Goal: Task Accomplishment & Management: Use online tool/utility

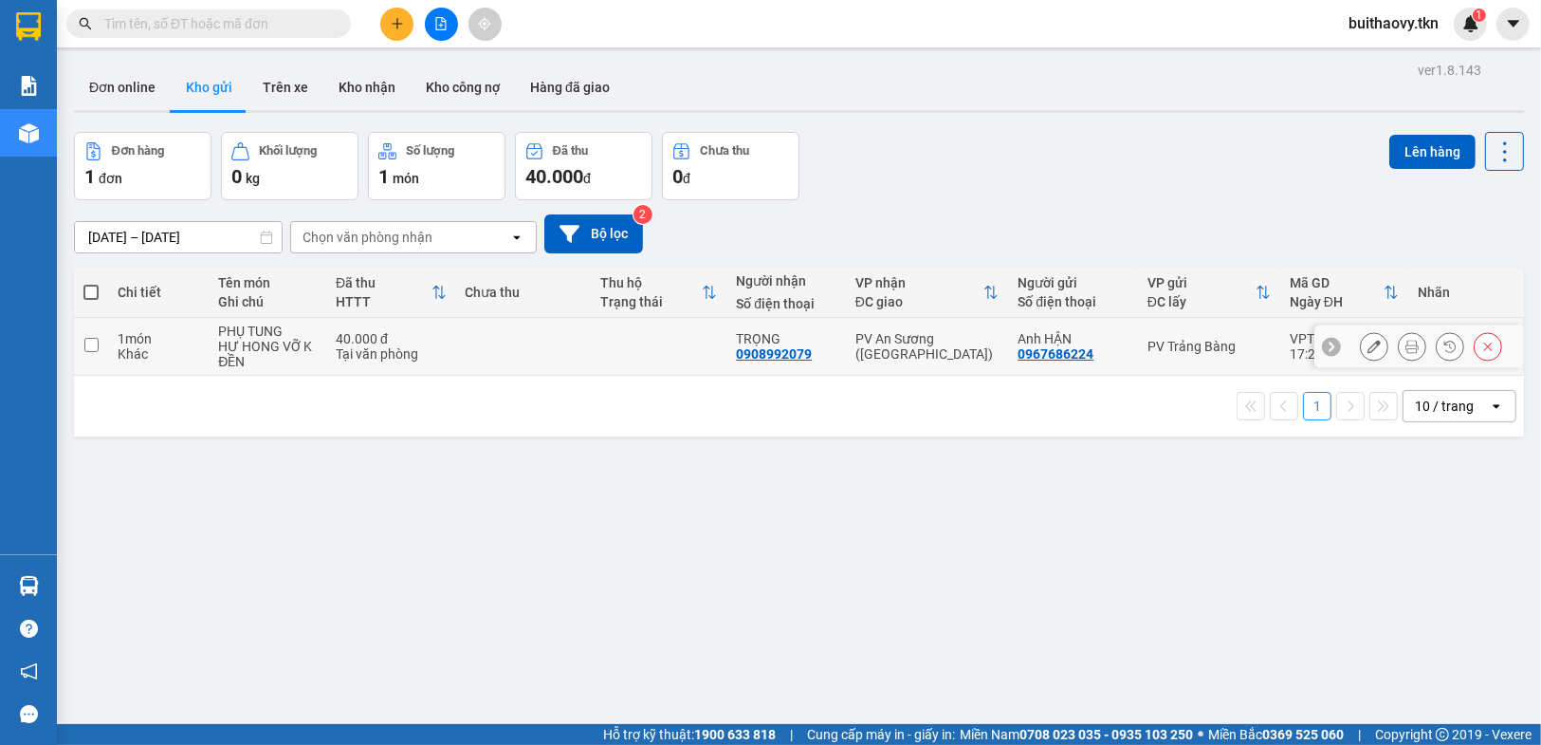
drag, startPoint x: 0, startPoint y: 0, endPoint x: 729, endPoint y: 340, distance: 804.6
click at [662, 356] on td at bounding box center [659, 347] width 136 height 58
checkbox input "true"
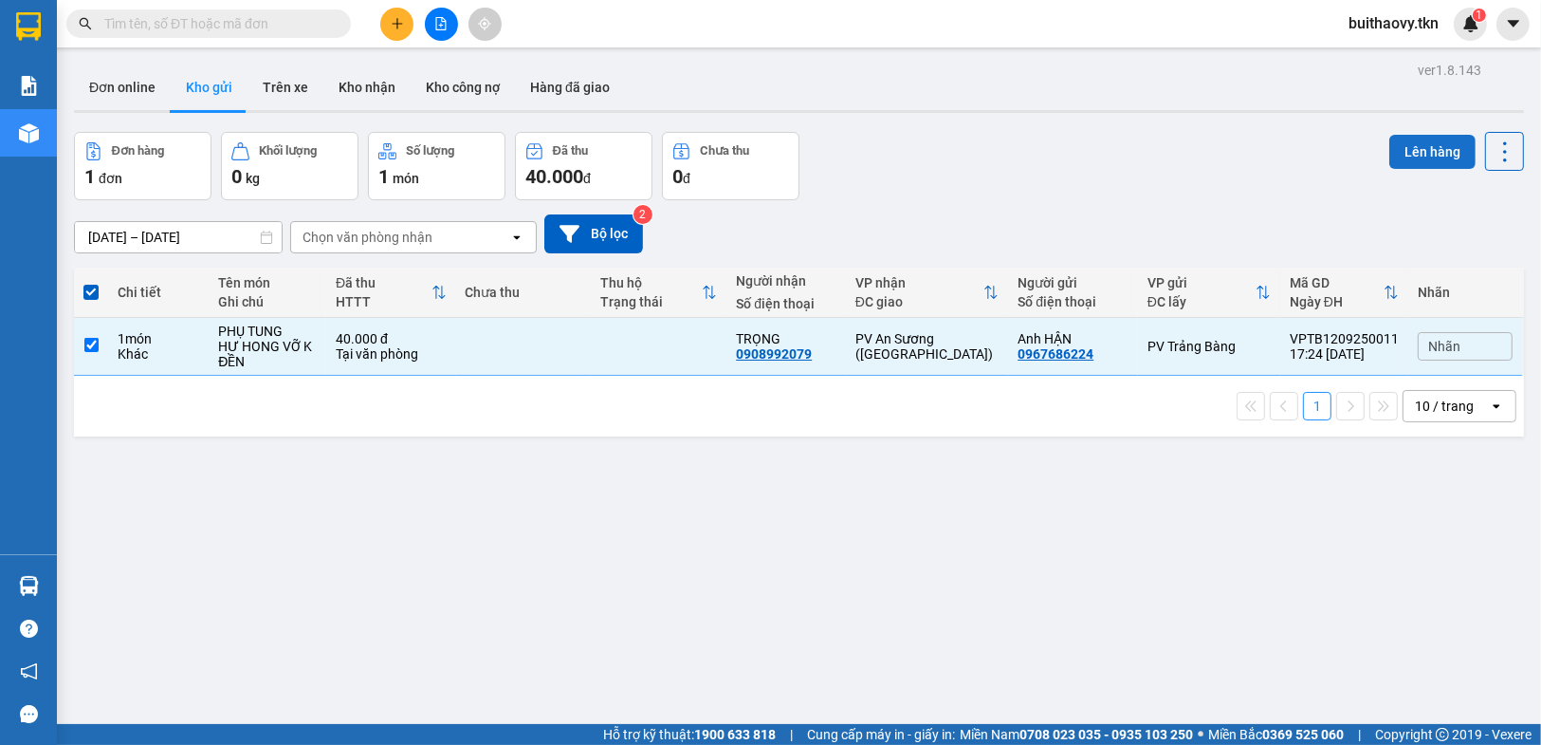
click at [1395, 156] on button "Lên hàng" at bounding box center [1433, 152] width 86 height 34
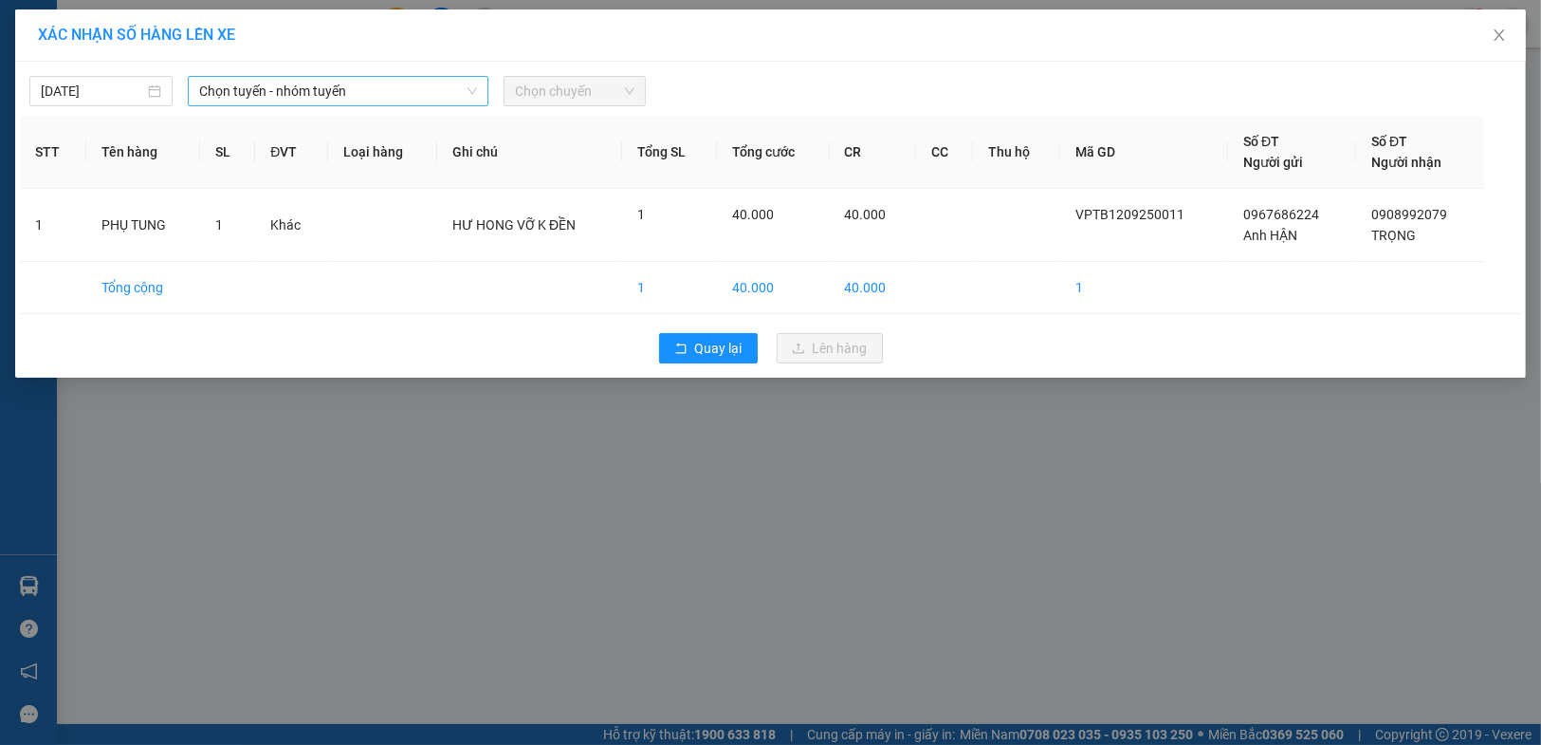
click at [286, 91] on span "Chọn tuyến - nhóm tuyến" at bounding box center [338, 91] width 278 height 28
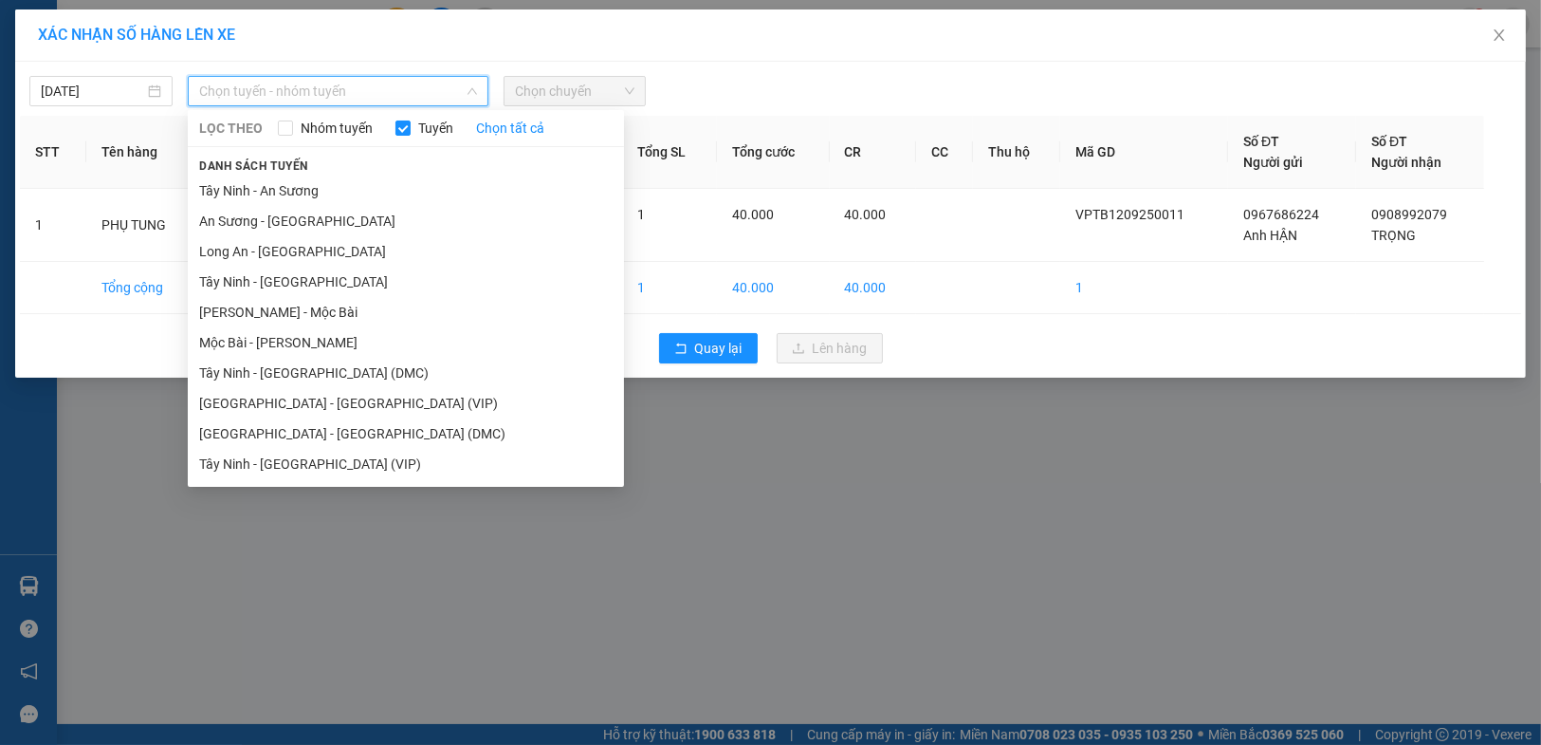
drag, startPoint x: 315, startPoint y: 454, endPoint x: 538, endPoint y: 99, distance: 419.8
click at [316, 454] on li "Tây Ninh - [GEOGRAPHIC_DATA] (VIP)" at bounding box center [406, 464] width 436 height 30
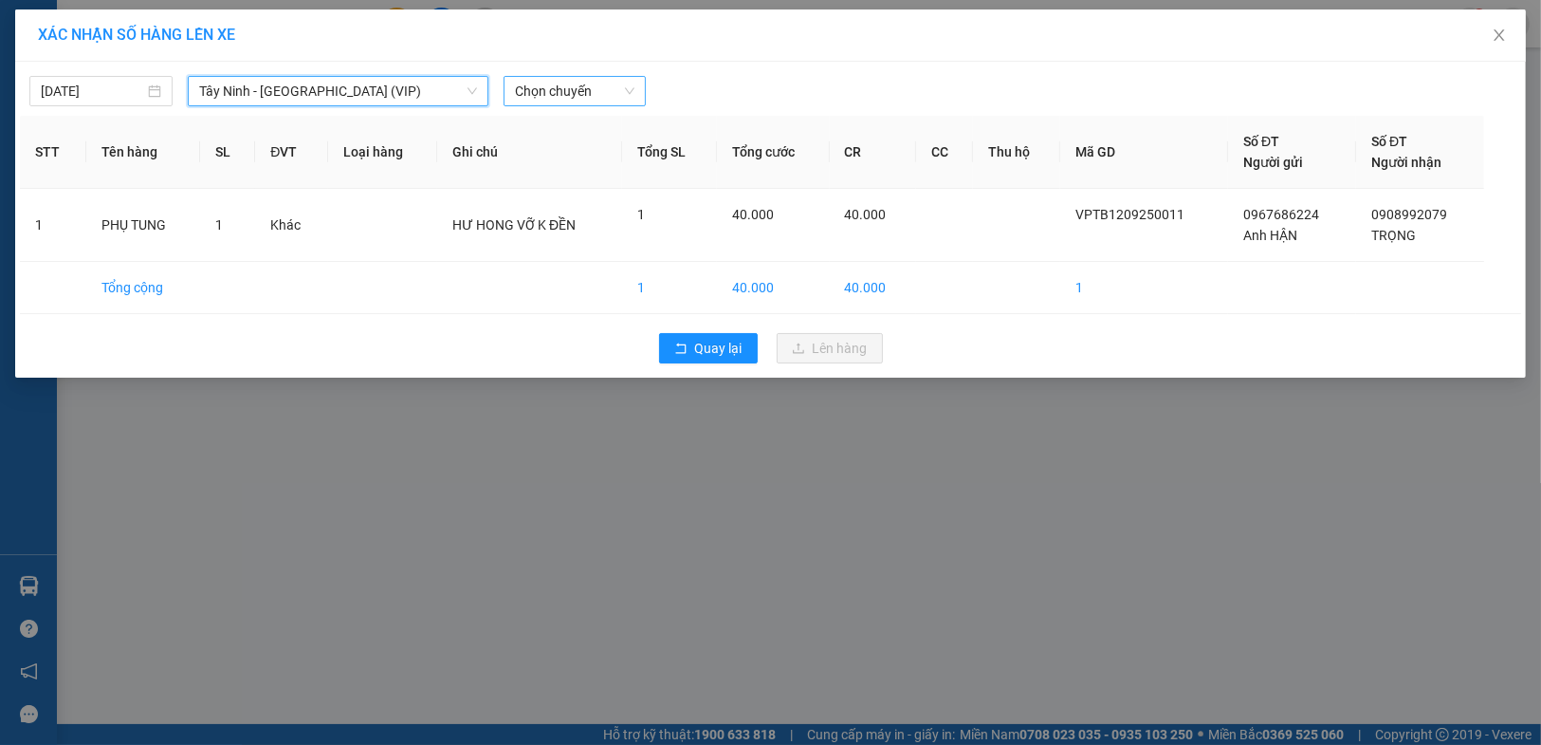
click at [600, 101] on span "Chọn chuyến" at bounding box center [575, 91] width 120 height 28
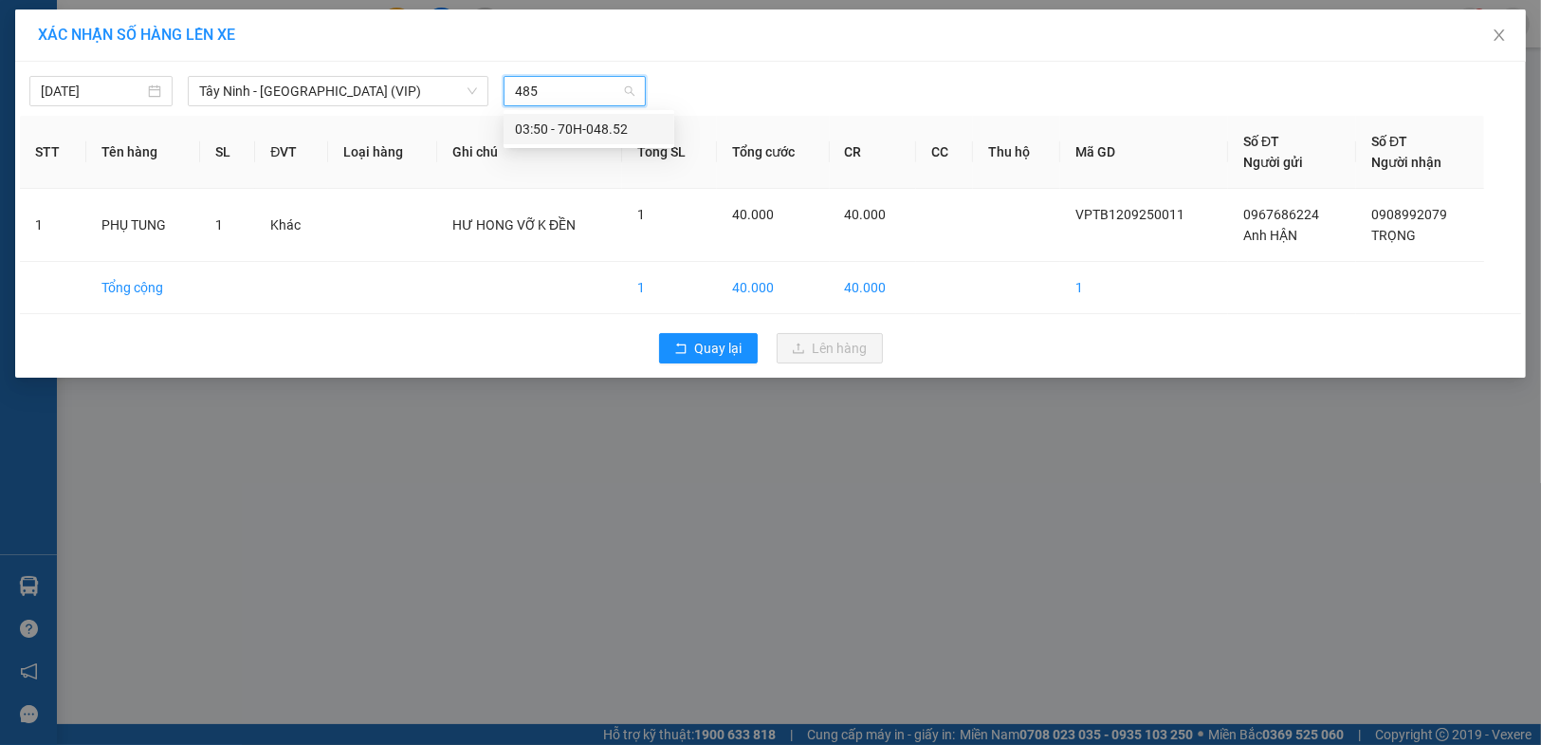
type input "4852"
click at [601, 129] on div "03:50 - 70H-048.52" at bounding box center [589, 129] width 148 height 21
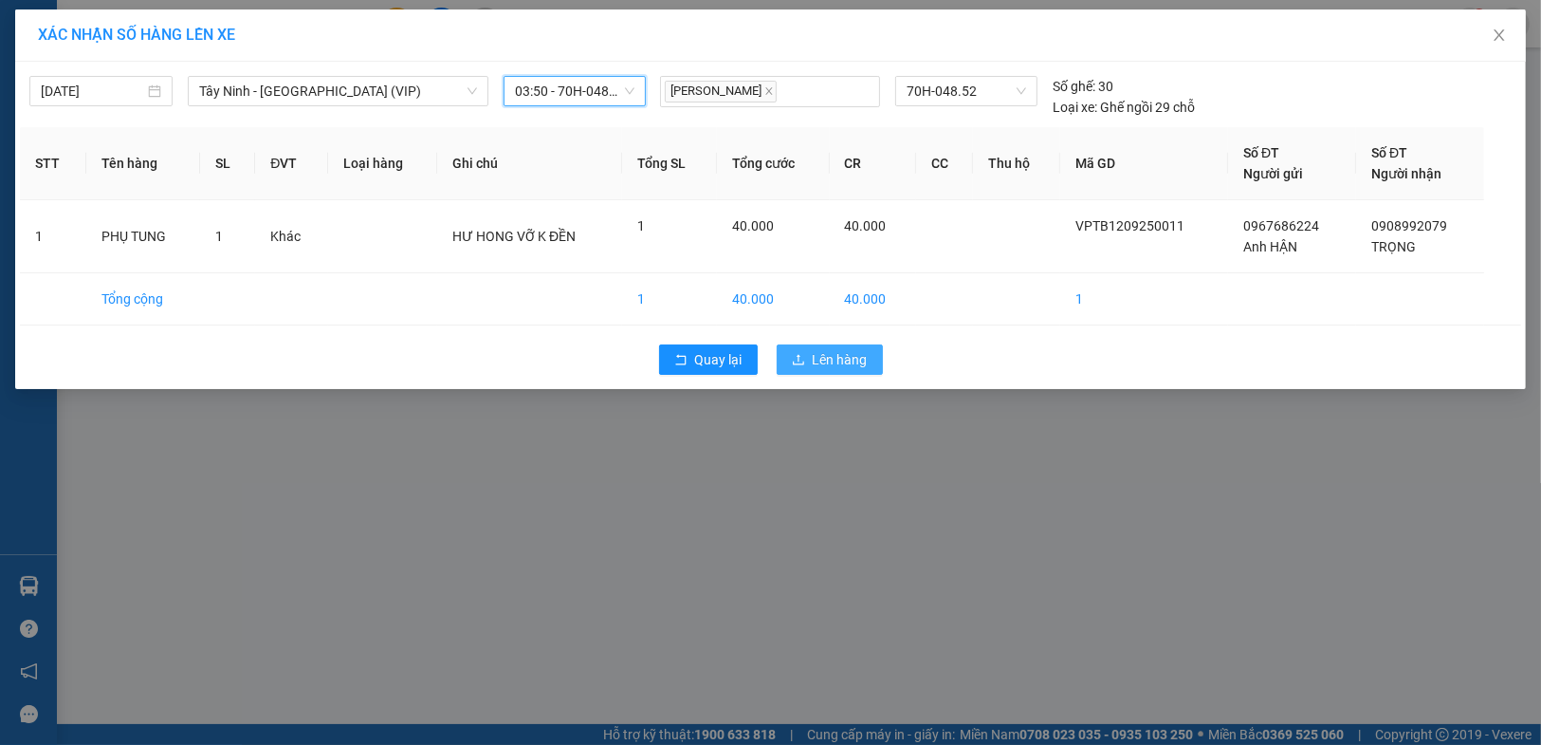
click at [858, 367] on span "Lên hàng" at bounding box center [840, 359] width 55 height 21
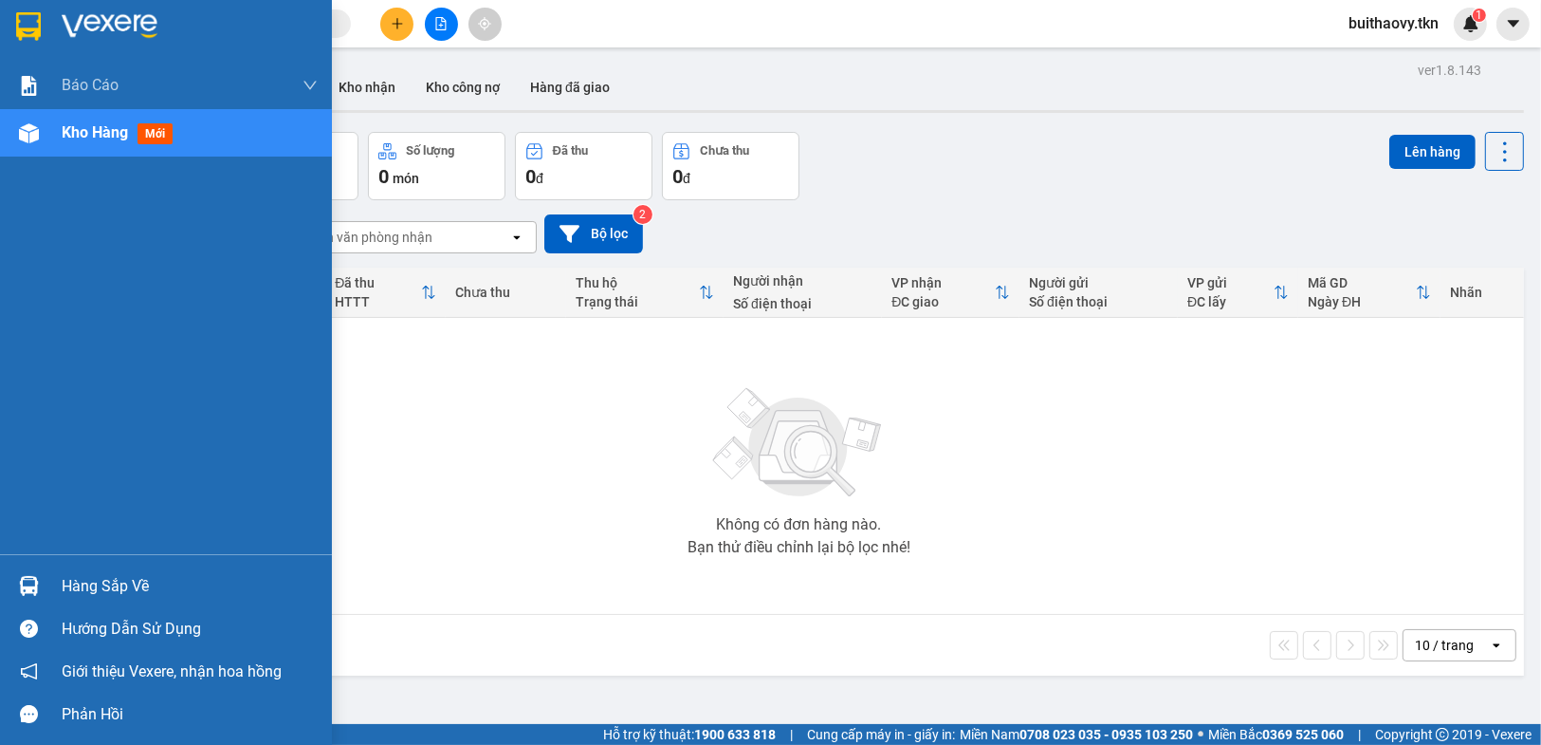
drag, startPoint x: 40, startPoint y: 588, endPoint x: 413, endPoint y: 588, distance: 372.8
click at [42, 588] on div at bounding box center [28, 585] width 33 height 33
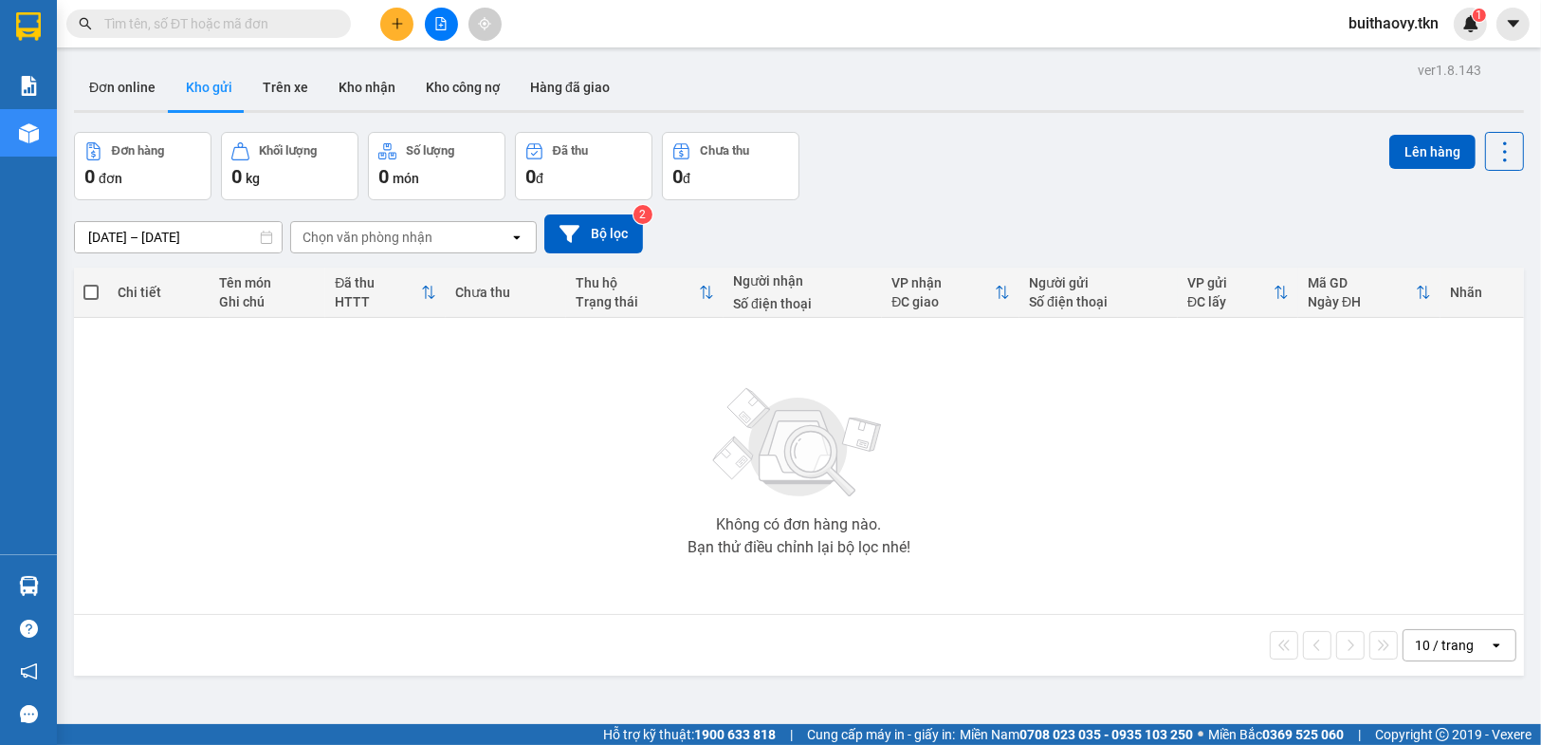
click at [968, 553] on section "Kết quả tìm kiếm ( 0 ) Bộ lọc No Data buithaovy.tkn 1 Báo cáo Mẫu 1: Báo cáo dò…" at bounding box center [770, 372] width 1541 height 745
